Goal: Task Accomplishment & Management: Use online tool/utility

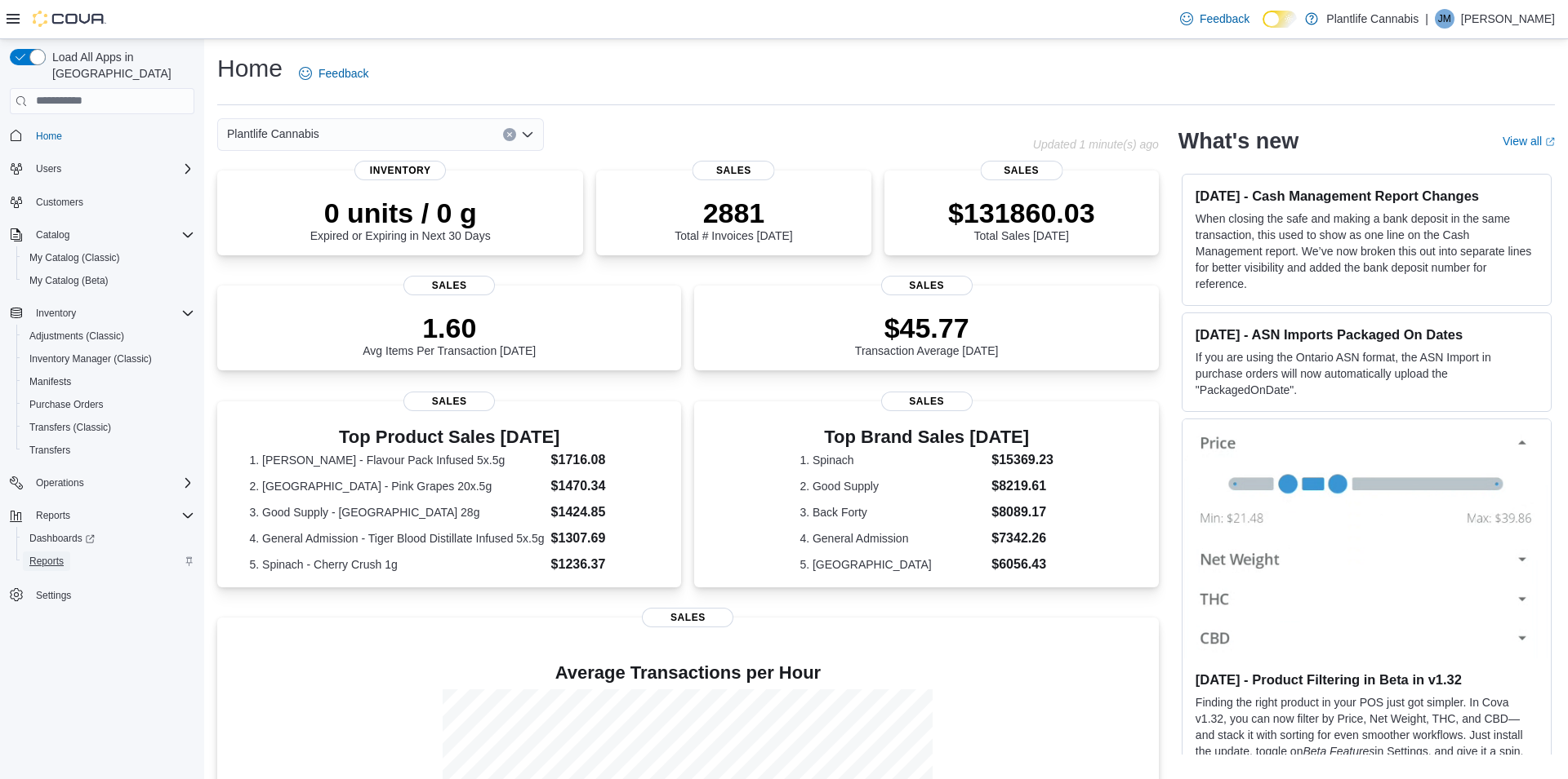
click at [56, 555] on span "Reports" at bounding box center [46, 561] width 34 height 13
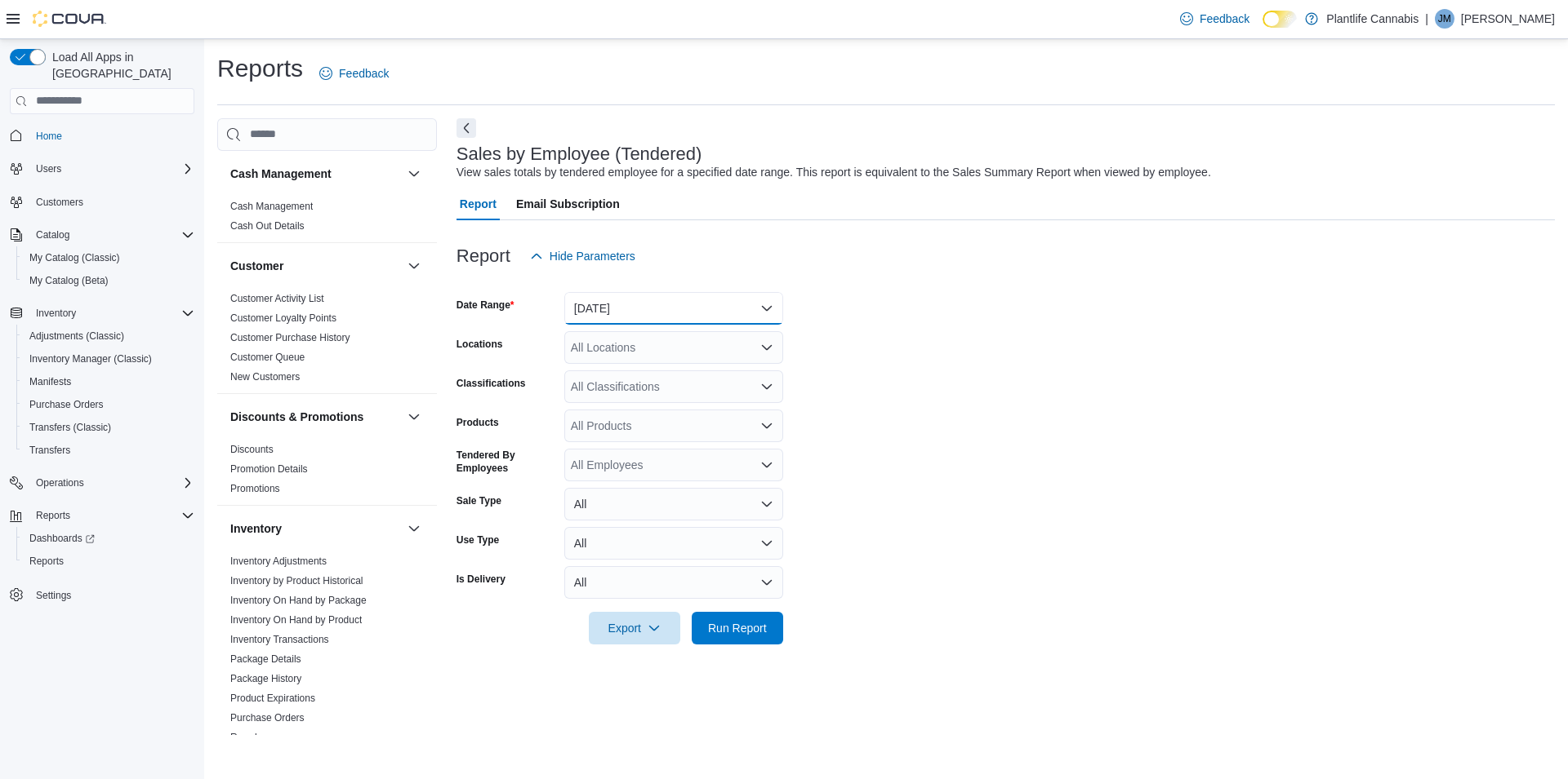
click at [743, 301] on button "[DATE]" at bounding box center [673, 308] width 219 height 33
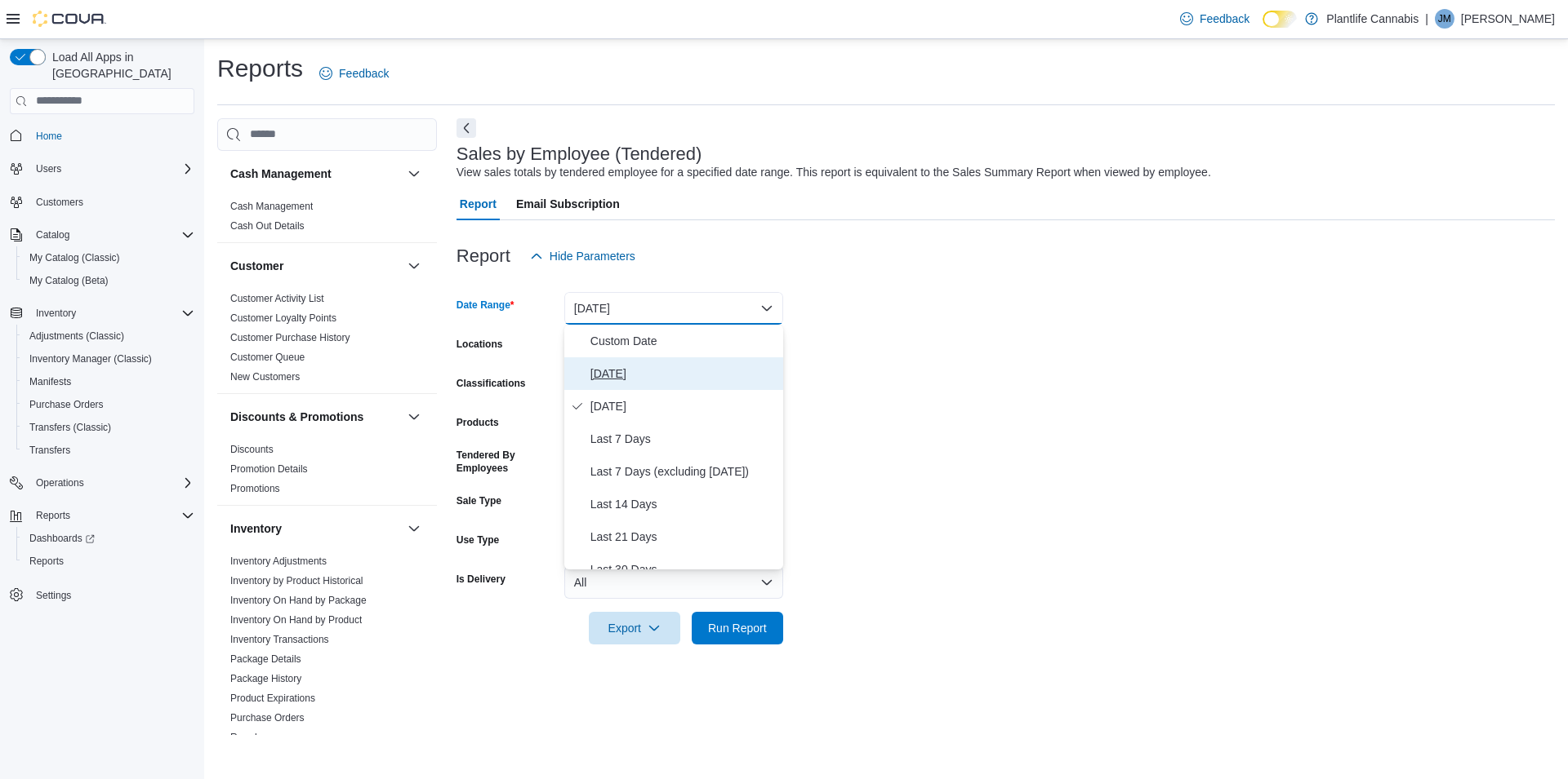
click at [681, 376] on span "[DATE]" at bounding box center [683, 374] width 186 height 20
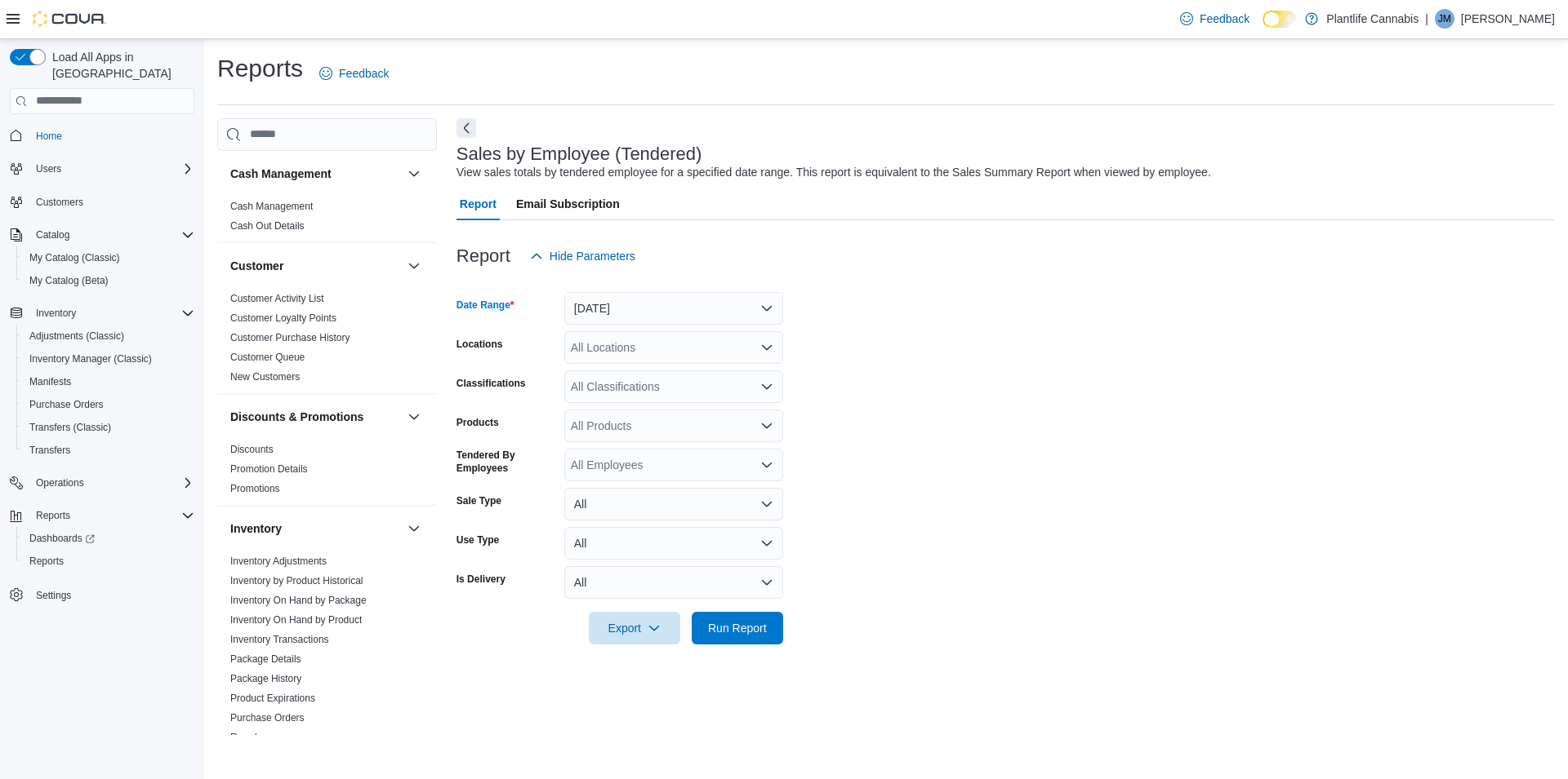
click at [692, 351] on div "All Locations" at bounding box center [673, 347] width 219 height 33
type input "***"
click at [706, 376] on div "Lloydminster" at bounding box center [674, 375] width 200 height 16
click at [735, 633] on span "Run Report" at bounding box center [737, 628] width 59 height 16
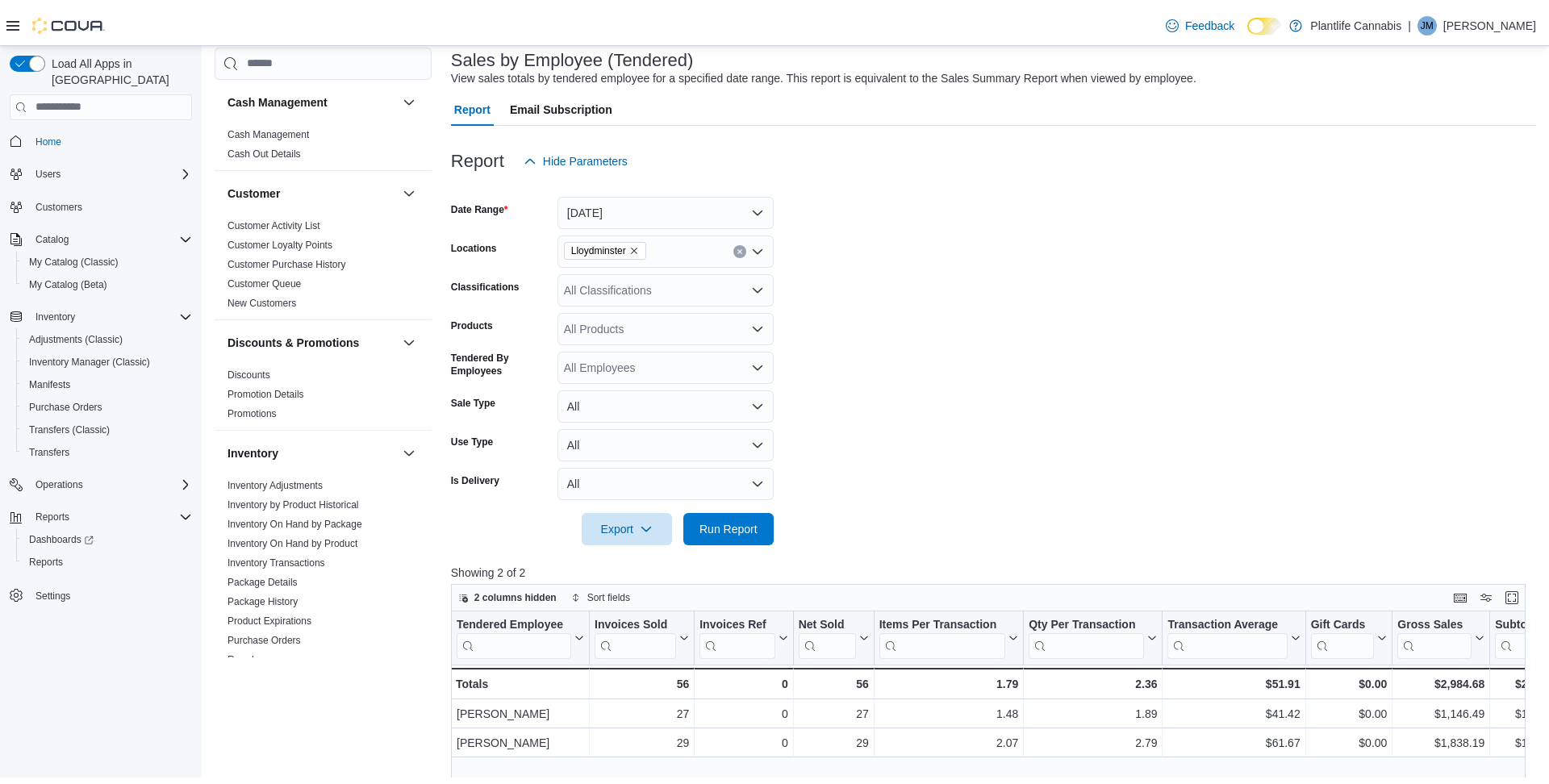
scroll to position [103, 0]
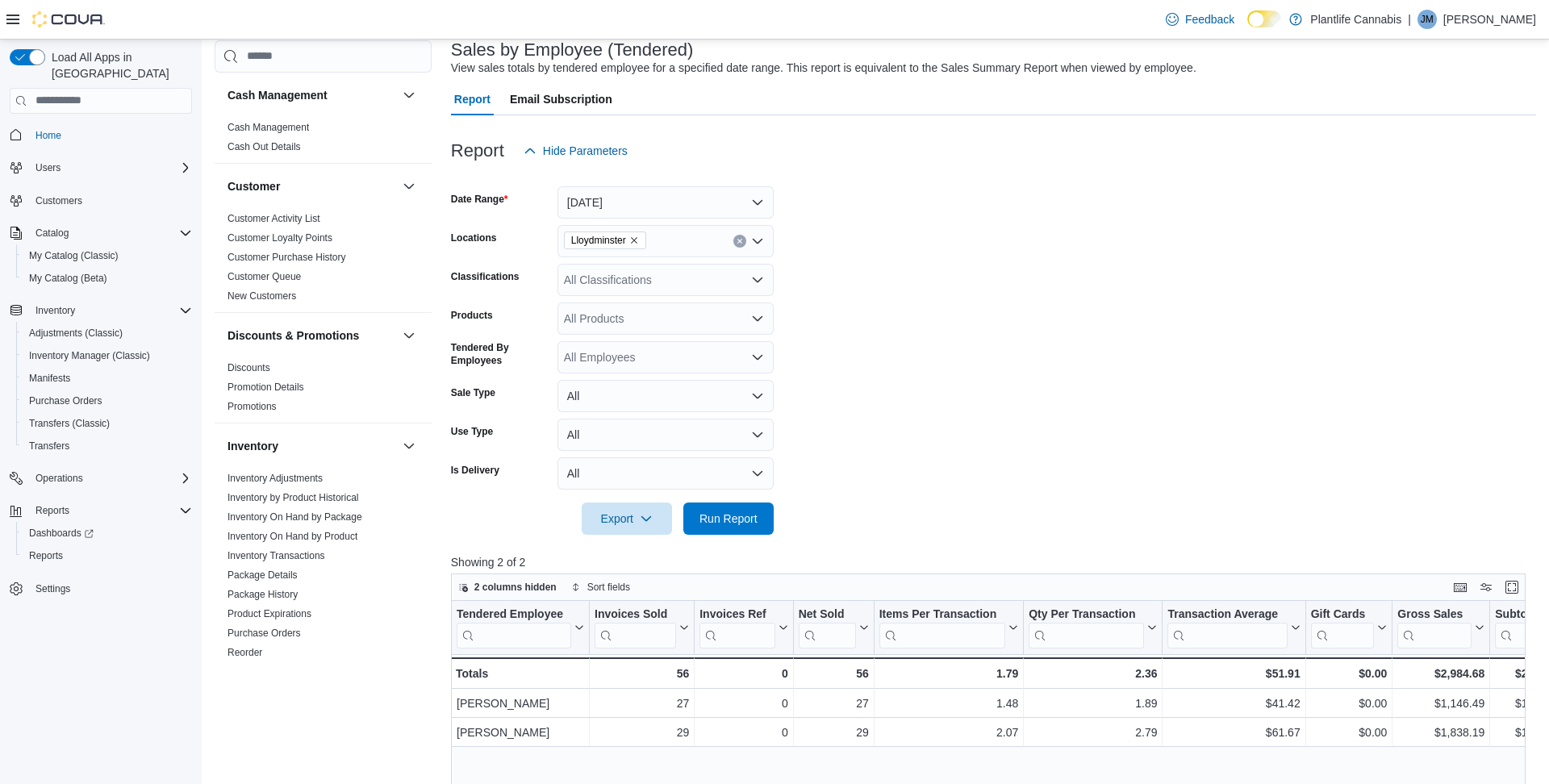
click at [612, 283] on div "All Classifications" at bounding box center [665, 280] width 216 height 32
type input "***"
click at [616, 305] on span "Accessory Group" at bounding box center [635, 307] width 86 height 16
type input "***"
click at [649, 308] on span "Accessories" at bounding box center [629, 307] width 60 height 16
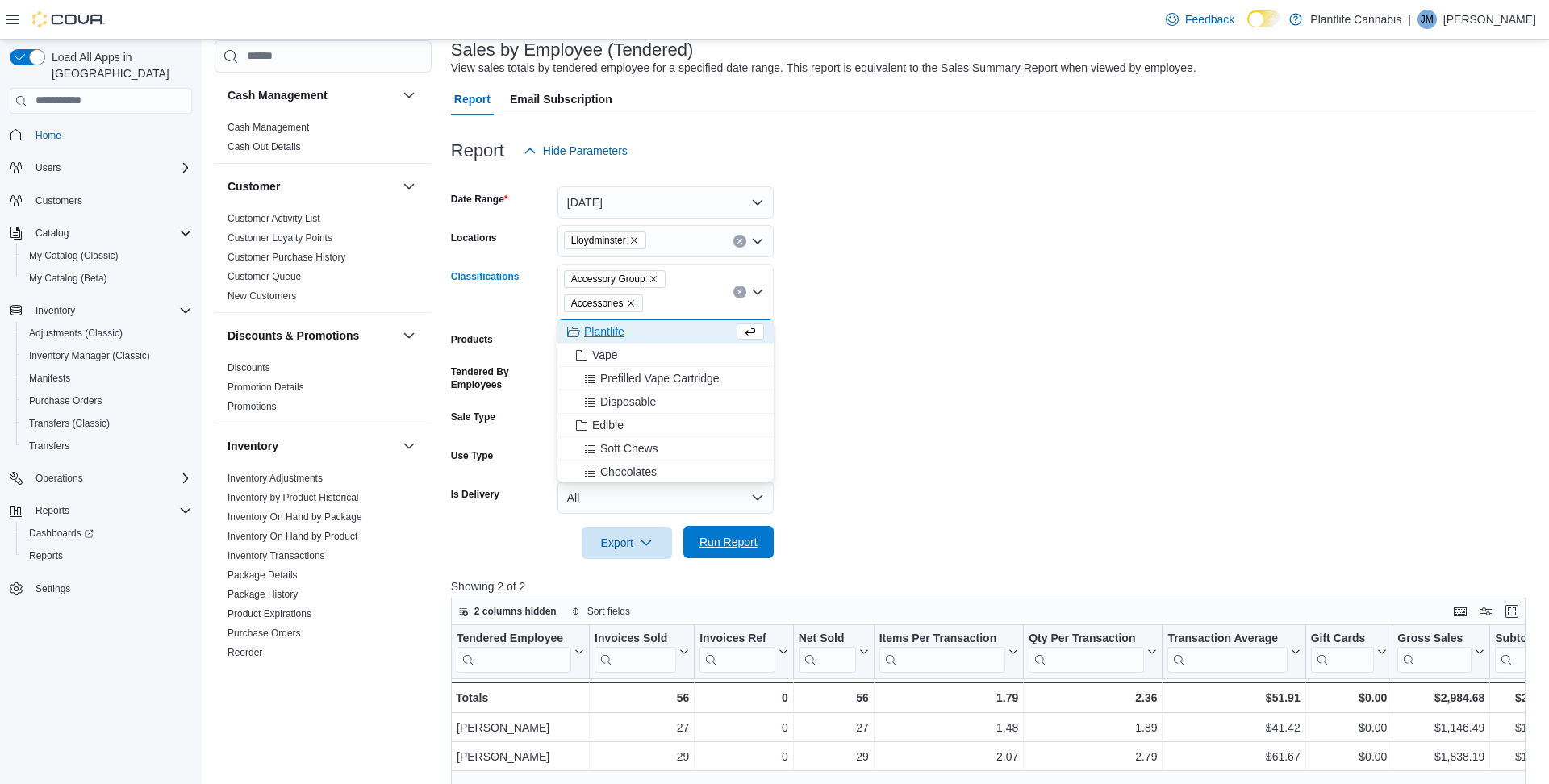
click at [728, 544] on span "Run Report" at bounding box center [728, 542] width 58 height 16
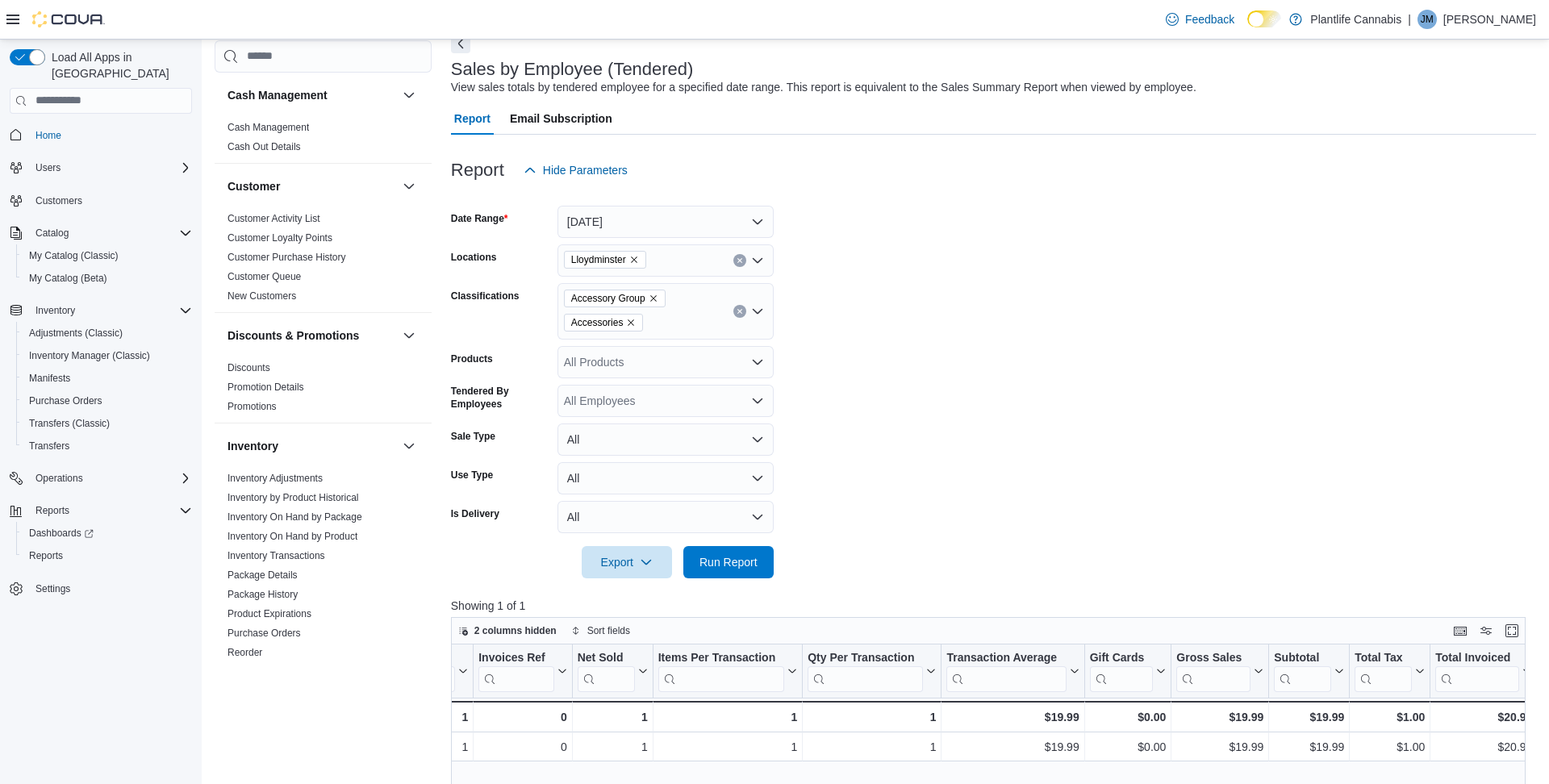
scroll to position [78, 0]
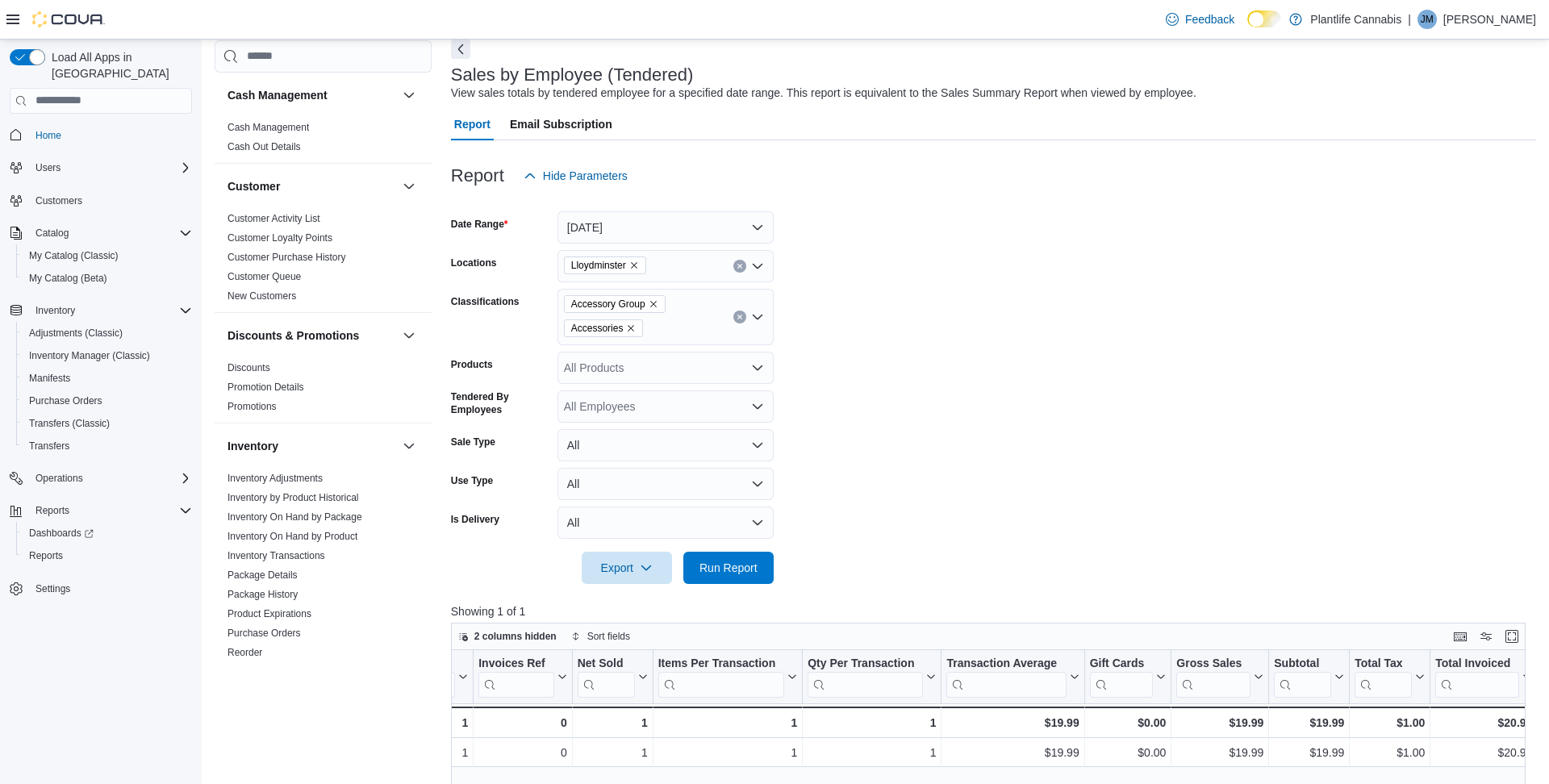
click at [658, 306] on icon "Remove Accessory Group from selection in this group" at bounding box center [653, 304] width 10 height 10
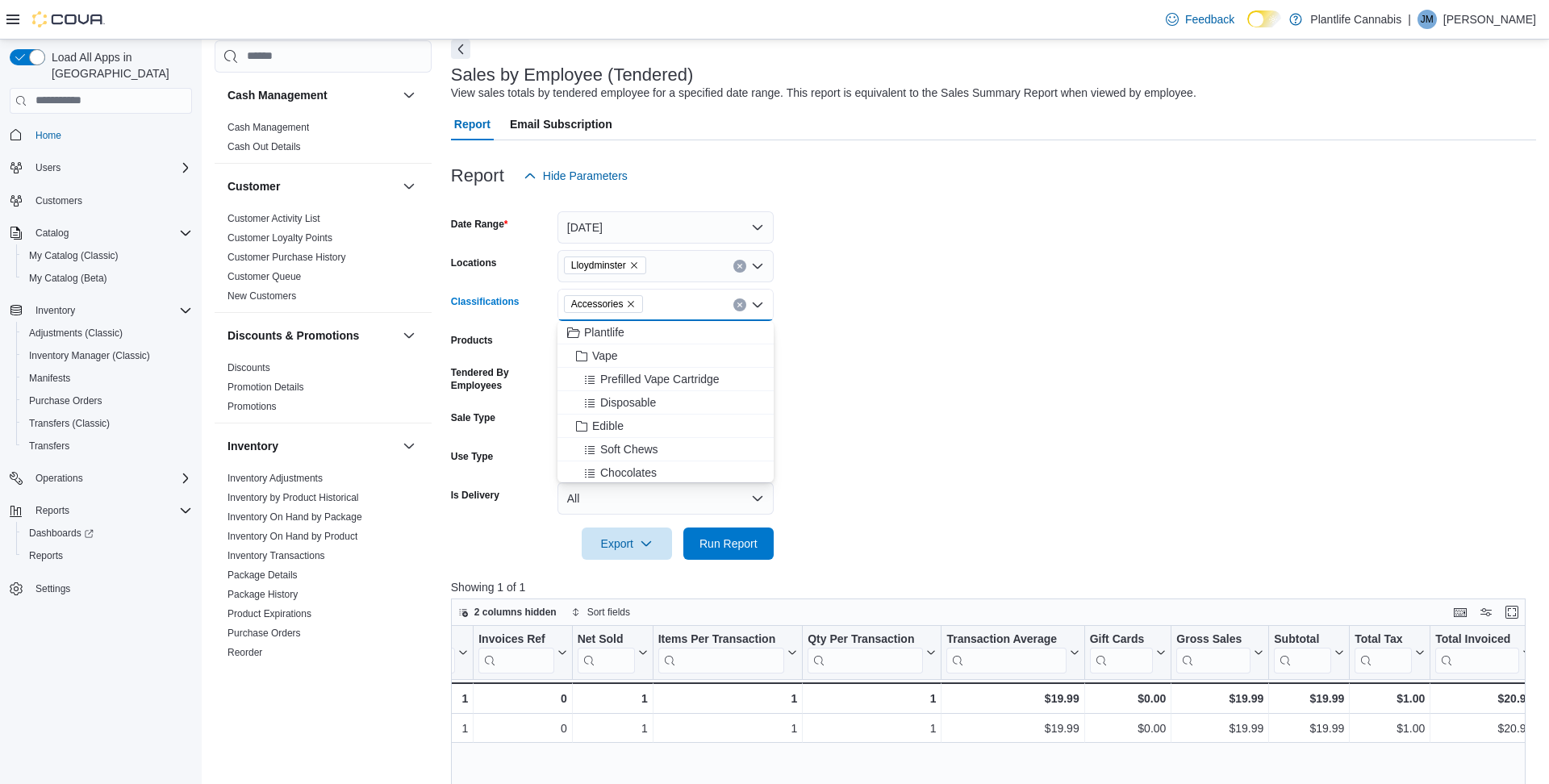
click at [635, 302] on icon "Remove Accessories from selection in this group" at bounding box center [631, 304] width 6 height 6
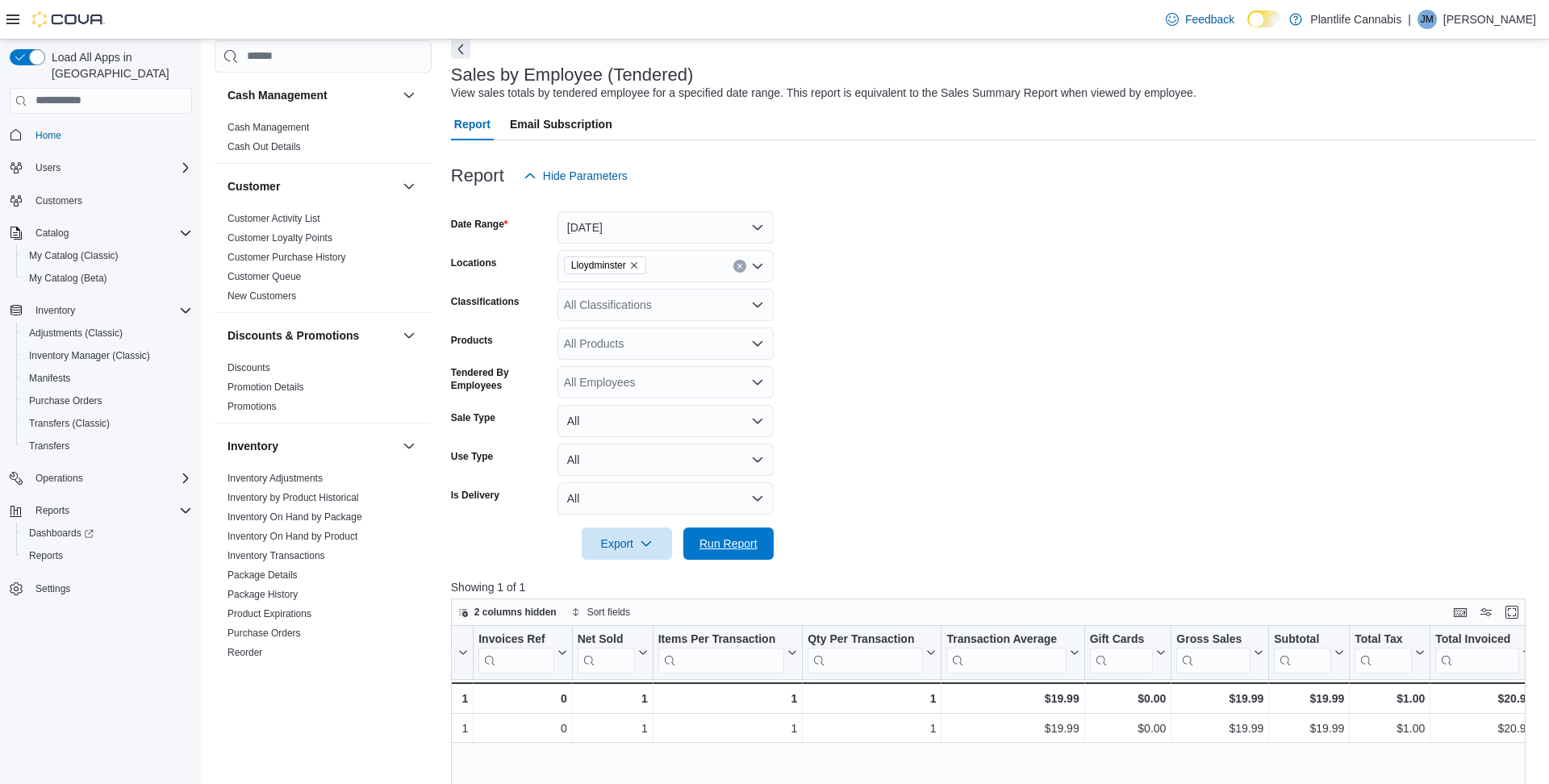
drag, startPoint x: 738, startPoint y: 545, endPoint x: 800, endPoint y: 534, distance: 63.0
click at [740, 543] on span "Run Report" at bounding box center [728, 543] width 58 height 16
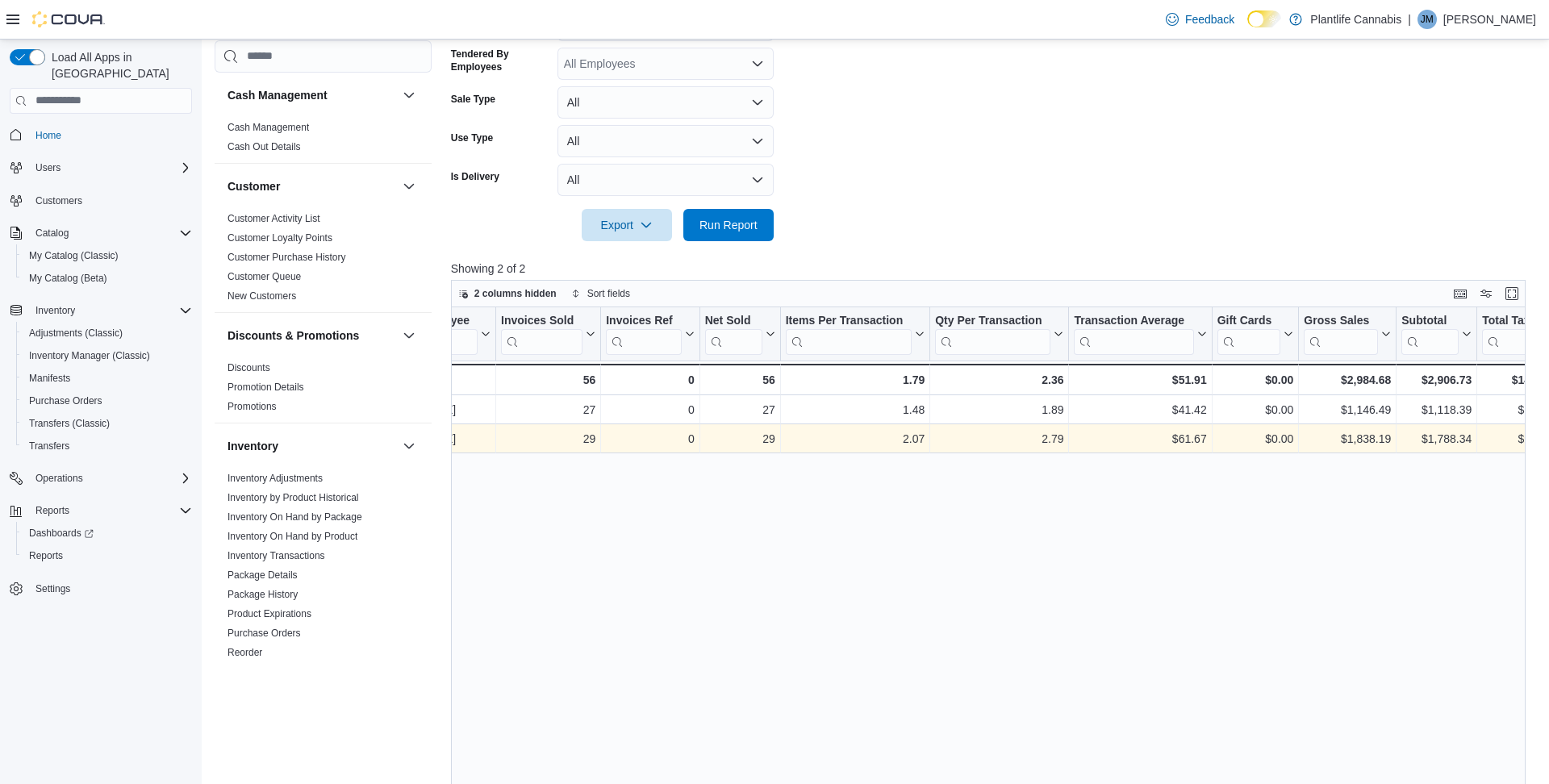
scroll to position [0, 117]
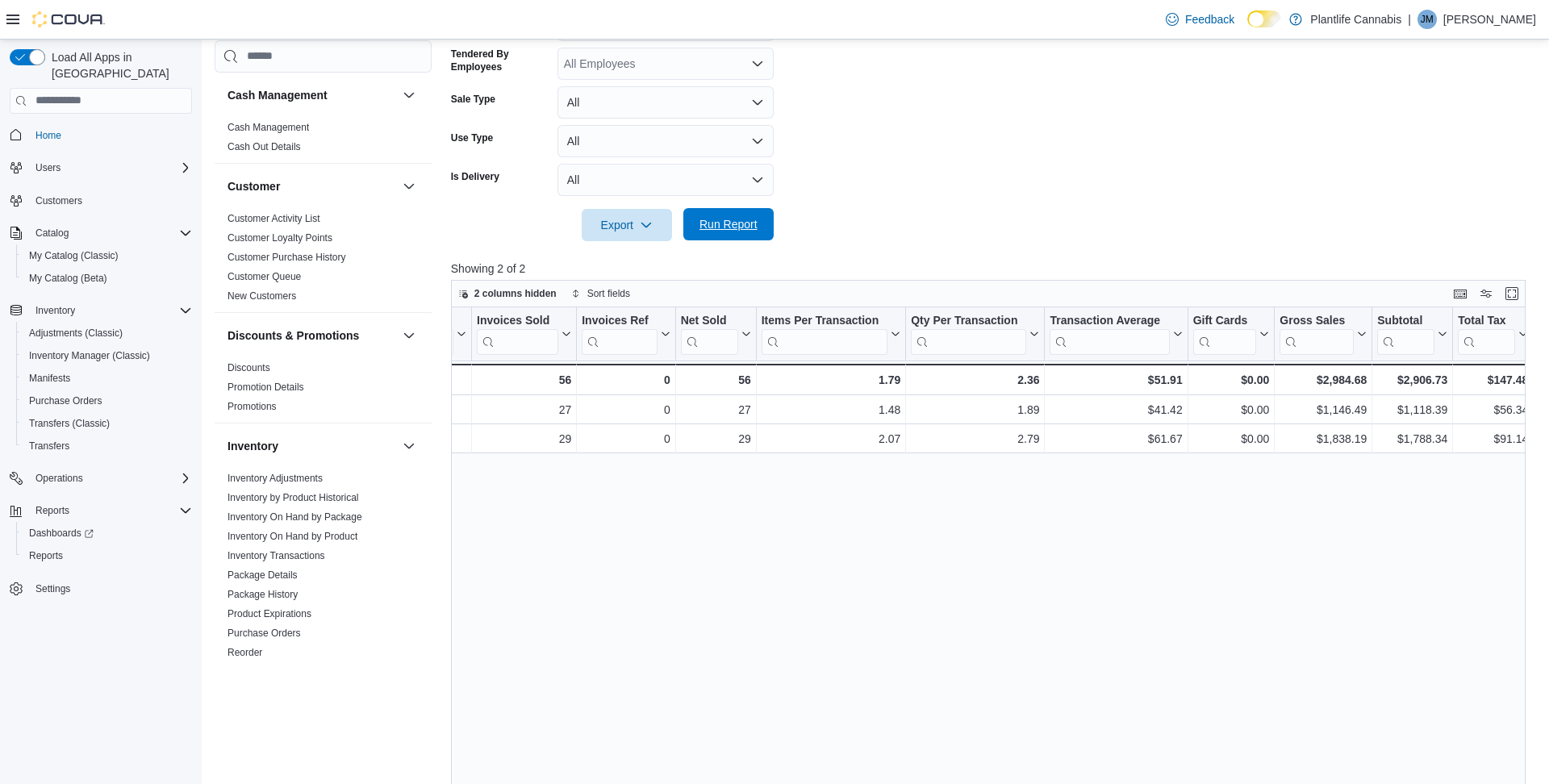
click at [749, 222] on span "Run Report" at bounding box center [728, 224] width 58 height 16
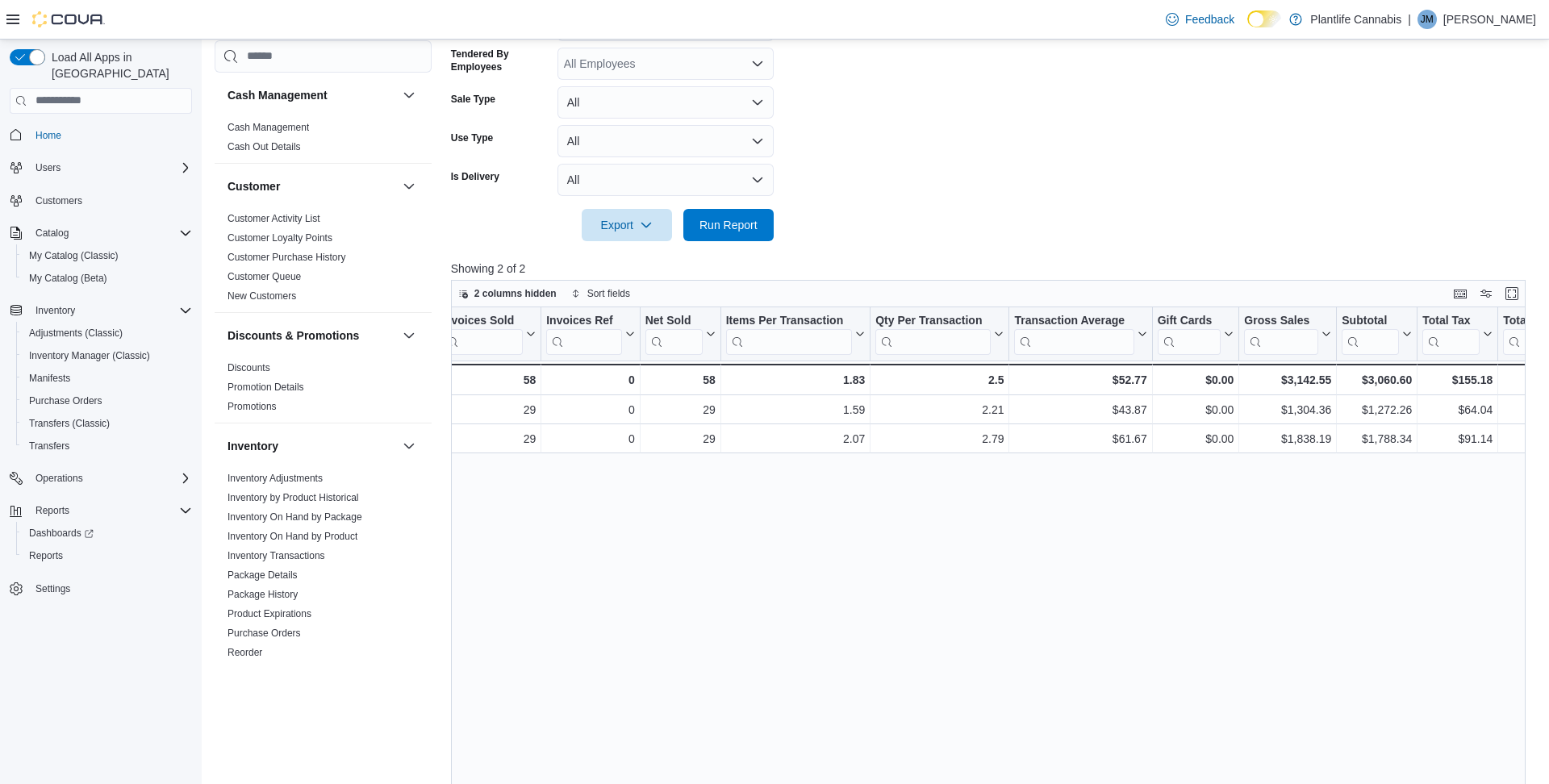
scroll to position [0, 161]
